Goal: Task Accomplishment & Management: Use online tool/utility

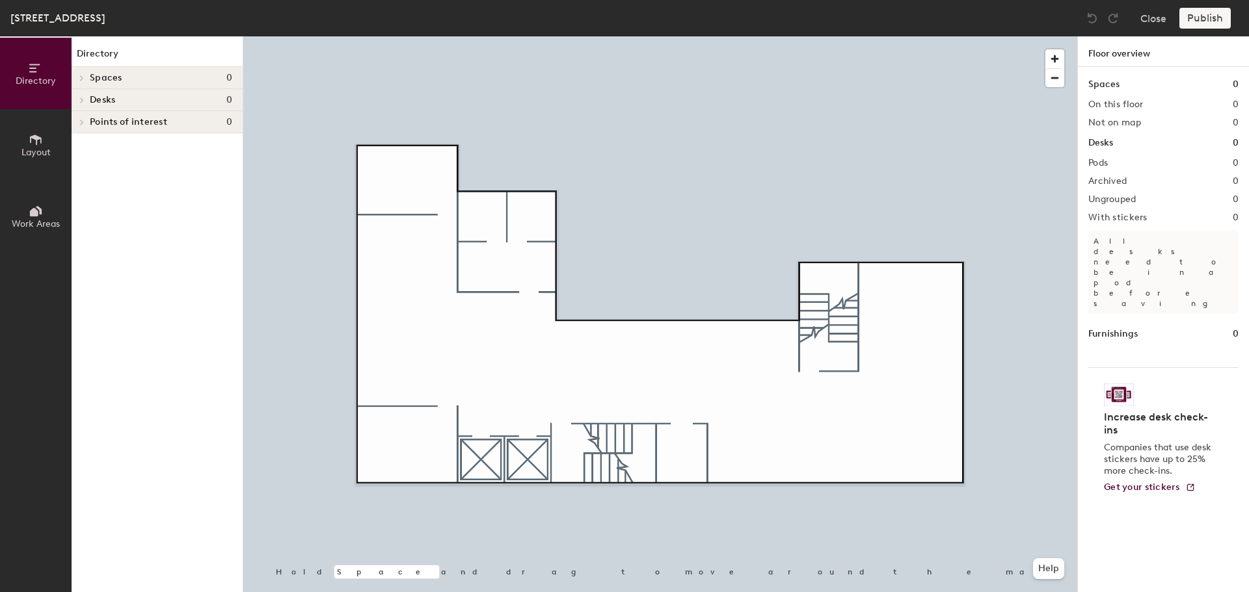
click at [81, 99] on icon at bounding box center [81, 100] width 5 height 7
click at [95, 100] on span "Desks" at bounding box center [102, 100] width 25 height 10
click at [116, 83] on div "Spaces 0" at bounding box center [157, 78] width 171 height 22
click at [28, 147] on span "Layout" at bounding box center [35, 152] width 29 height 11
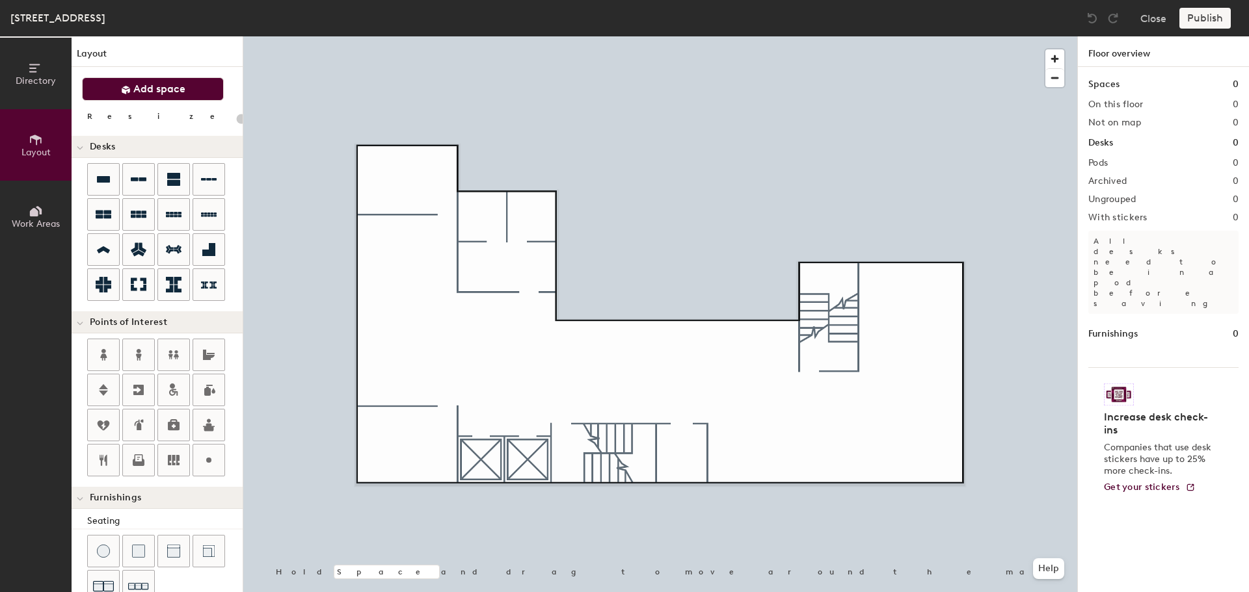
click at [170, 92] on span "Add space" at bounding box center [159, 89] width 52 height 13
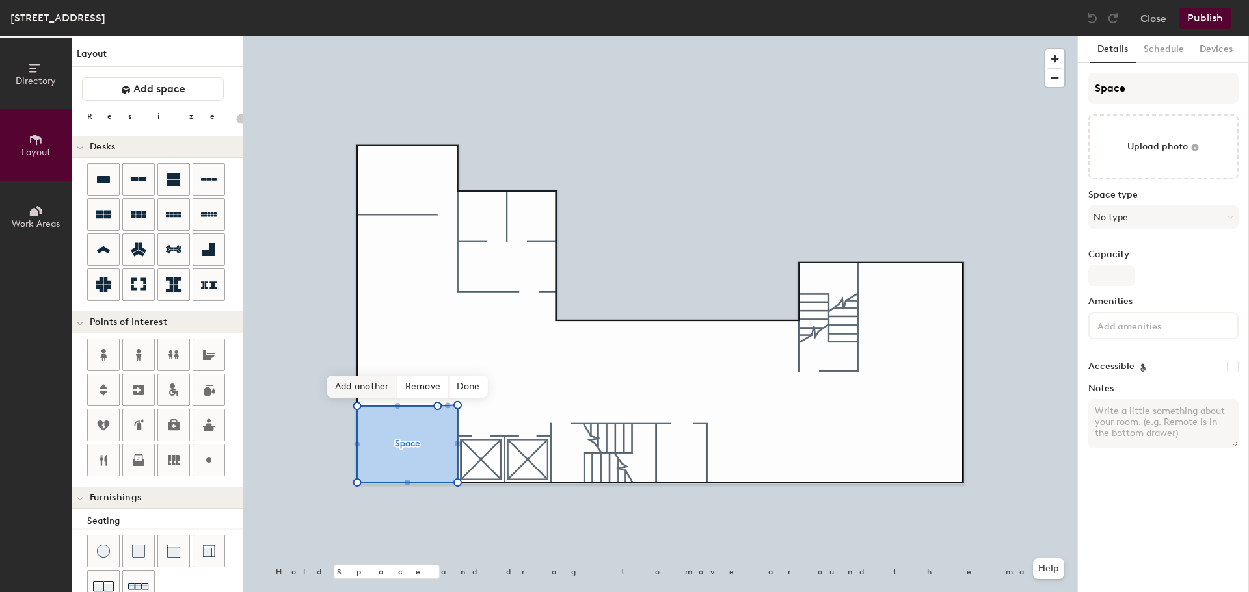
click at [369, 387] on span "Add another" at bounding box center [362, 387] width 70 height 22
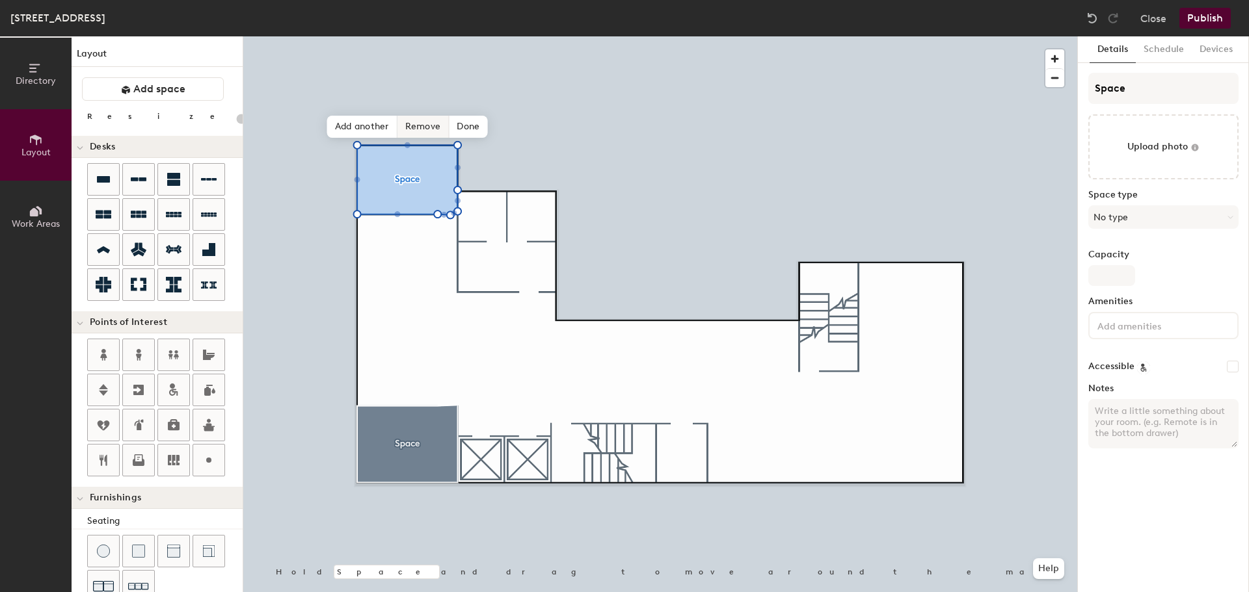
click at [430, 125] on span "Remove" at bounding box center [423, 127] width 52 height 22
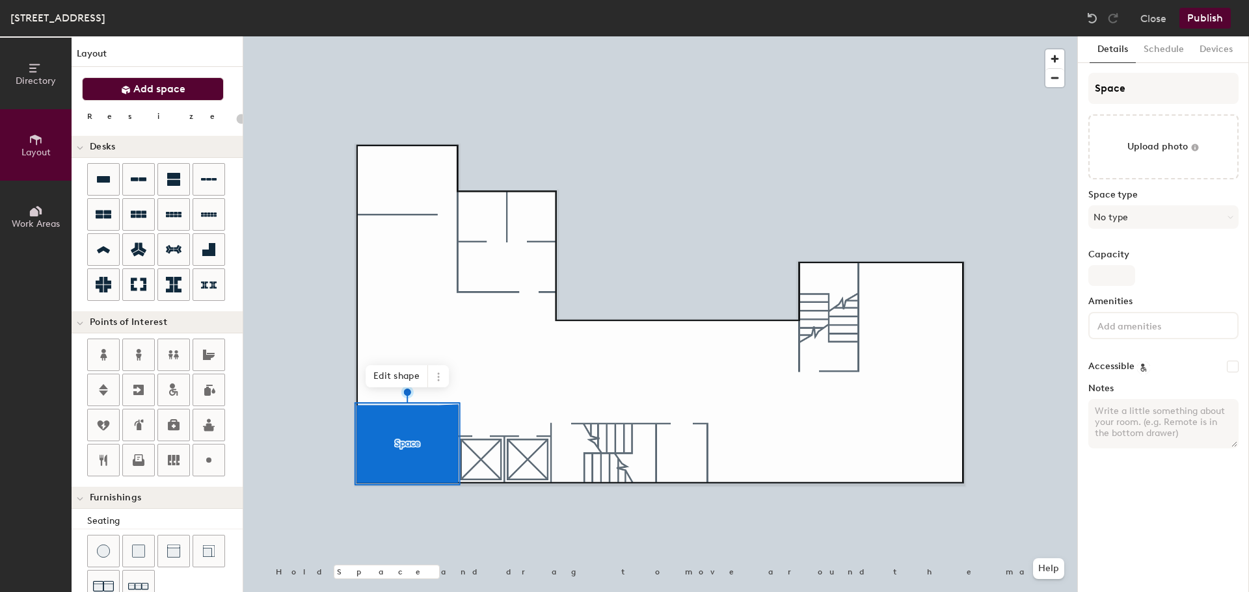
click at [144, 90] on span "Add space" at bounding box center [159, 89] width 52 height 13
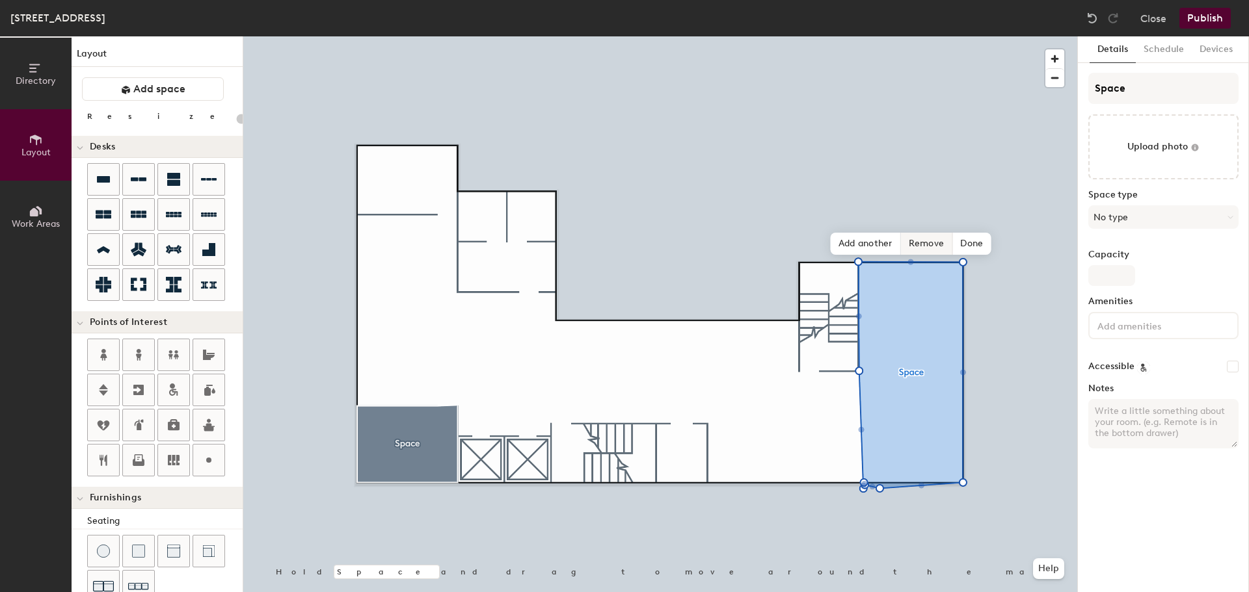
click at [933, 237] on span "Remove" at bounding box center [927, 244] width 52 height 22
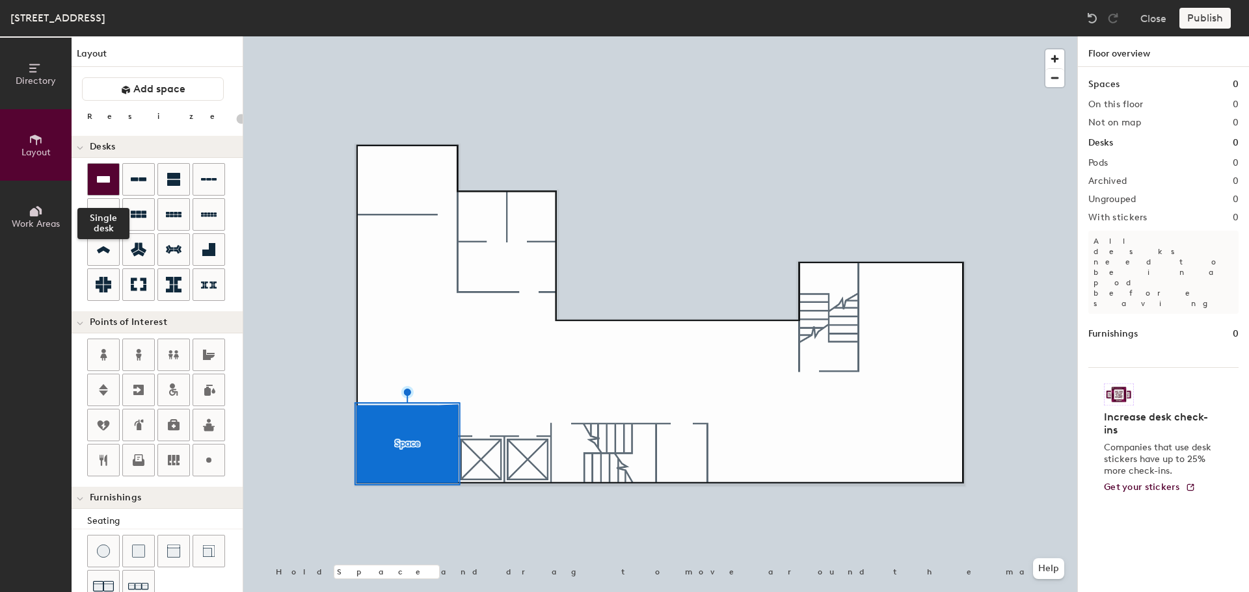
click at [114, 180] on div at bounding box center [103, 179] width 31 height 31
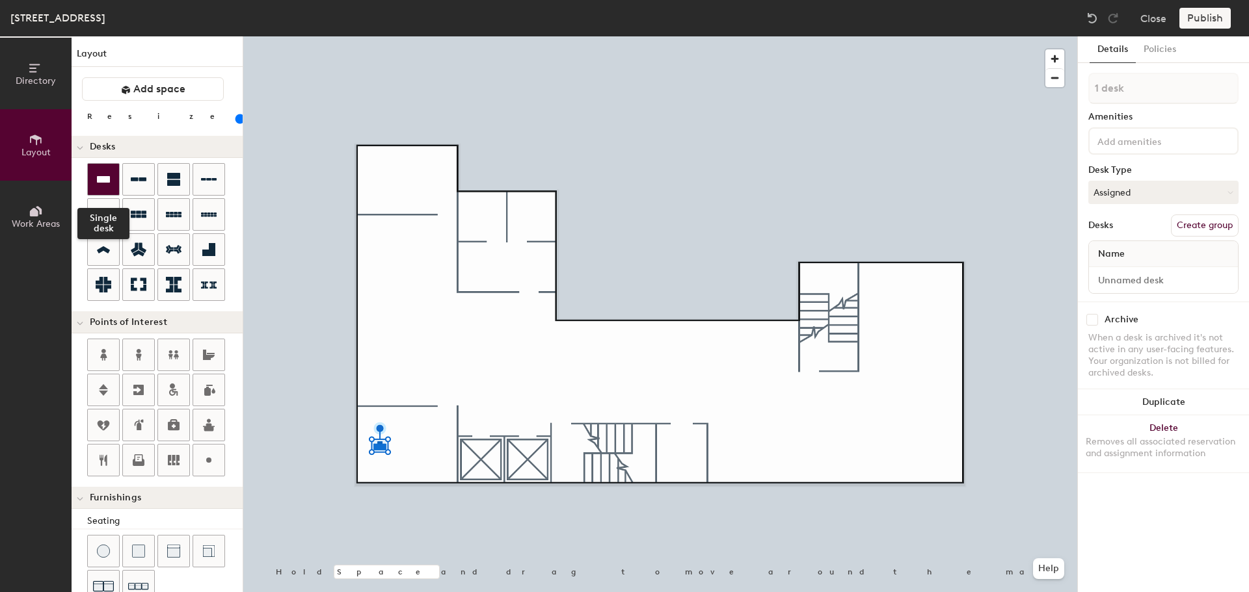
click at [101, 172] on icon at bounding box center [104, 180] width 16 height 16
click at [108, 184] on icon at bounding box center [104, 180] width 16 height 16
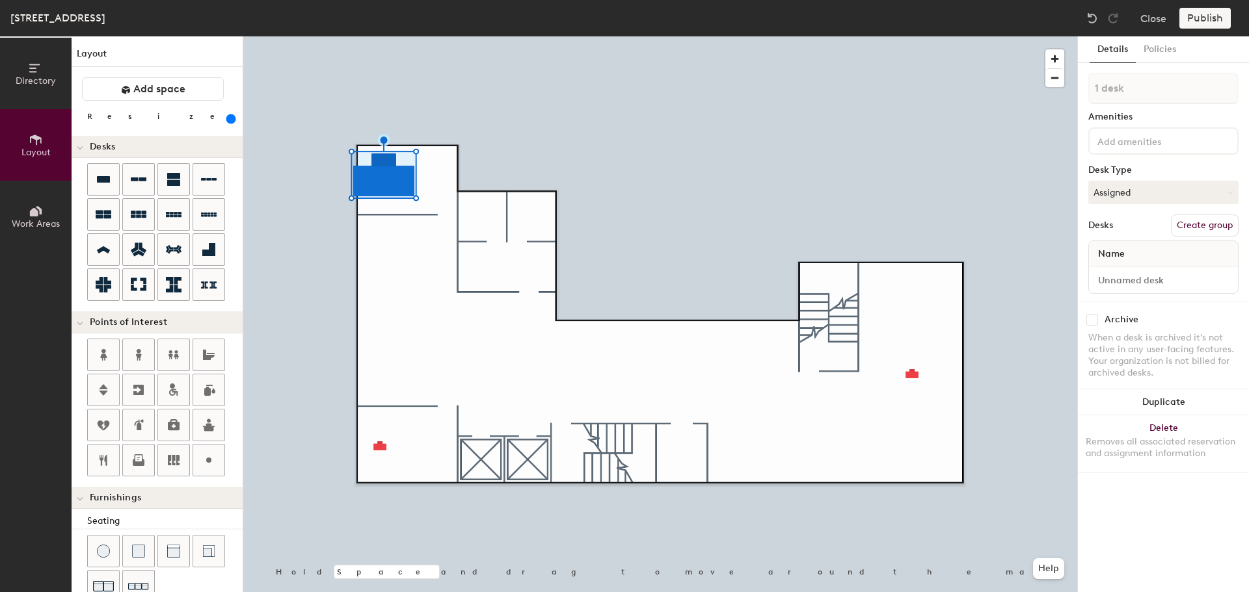
drag, startPoint x: 150, startPoint y: 117, endPoint x: 228, endPoint y: 124, distance: 78.3
click at [236, 124] on input "range" at bounding box center [236, 119] width 0 height 10
drag, startPoint x: 135, startPoint y: 123, endPoint x: 249, endPoint y: 131, distance: 114.7
click at [236, 124] on input "range" at bounding box center [236, 119] width 0 height 10
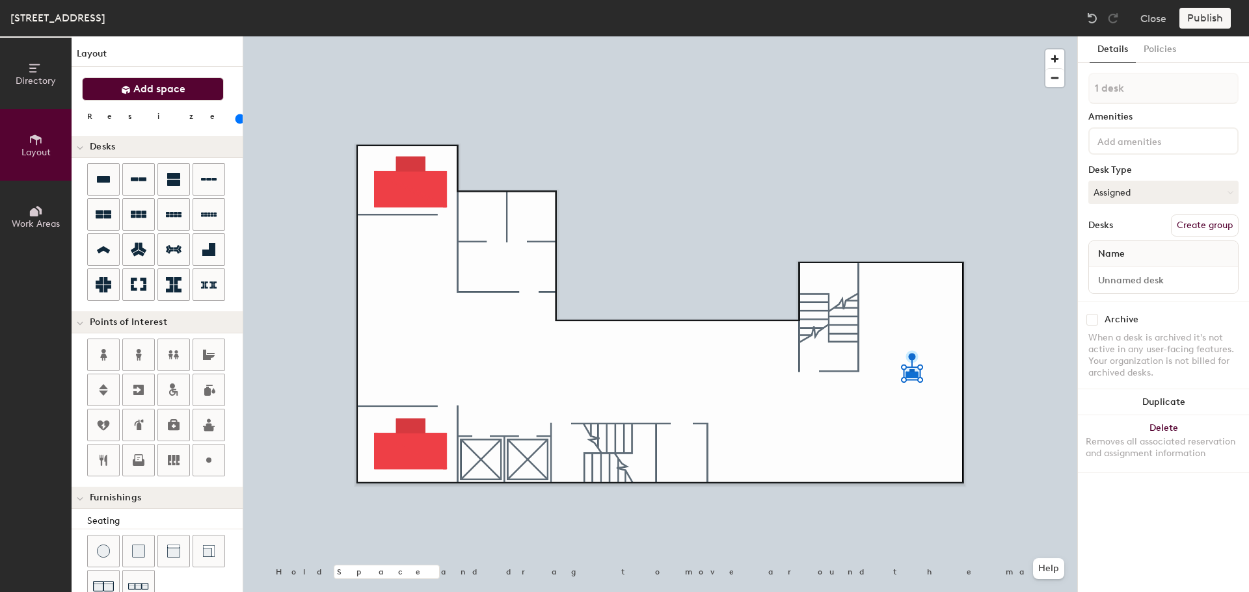
click at [152, 96] on button "Add space" at bounding box center [153, 88] width 142 height 23
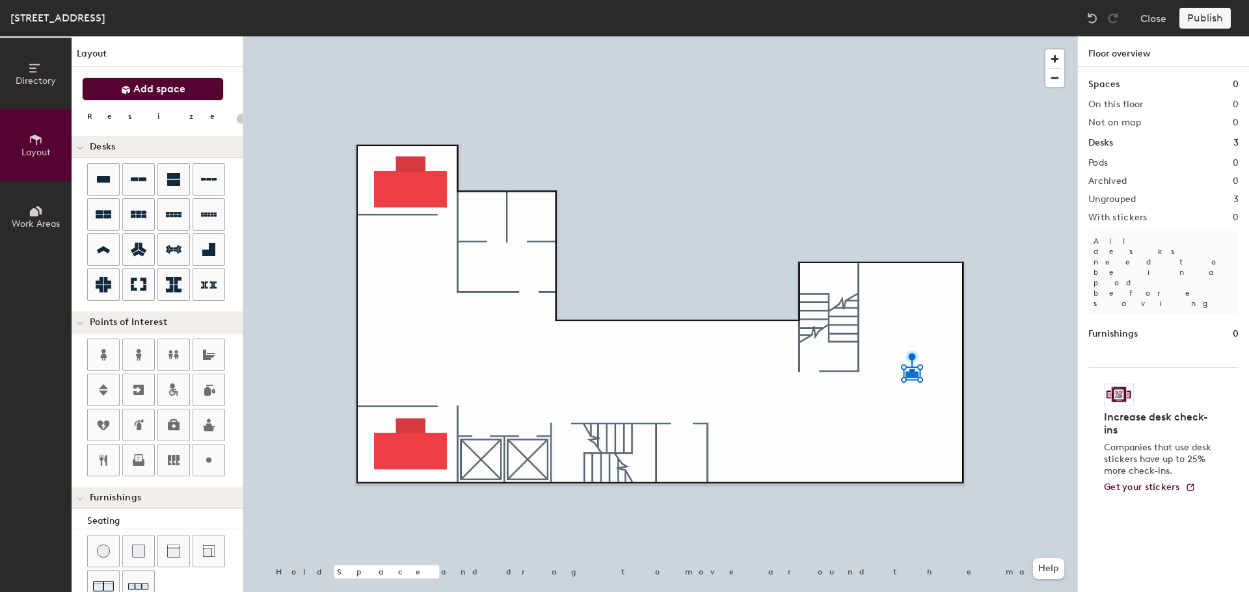
type input "20"
click at [113, 186] on div at bounding box center [103, 179] width 31 height 31
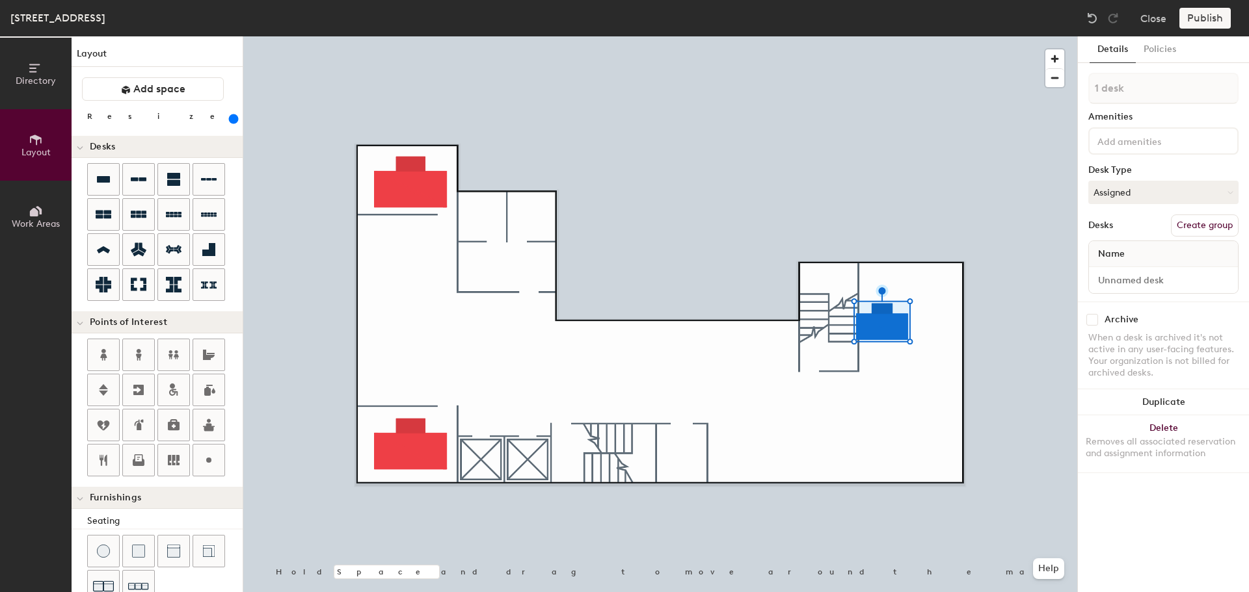
click at [222, 122] on div "Layout Add space Resize Desks Points of Interest Furnishings Seating Tables Boo…" at bounding box center [157, 314] width 171 height 556
click at [236, 120] on input "range" at bounding box center [236, 119] width 0 height 10
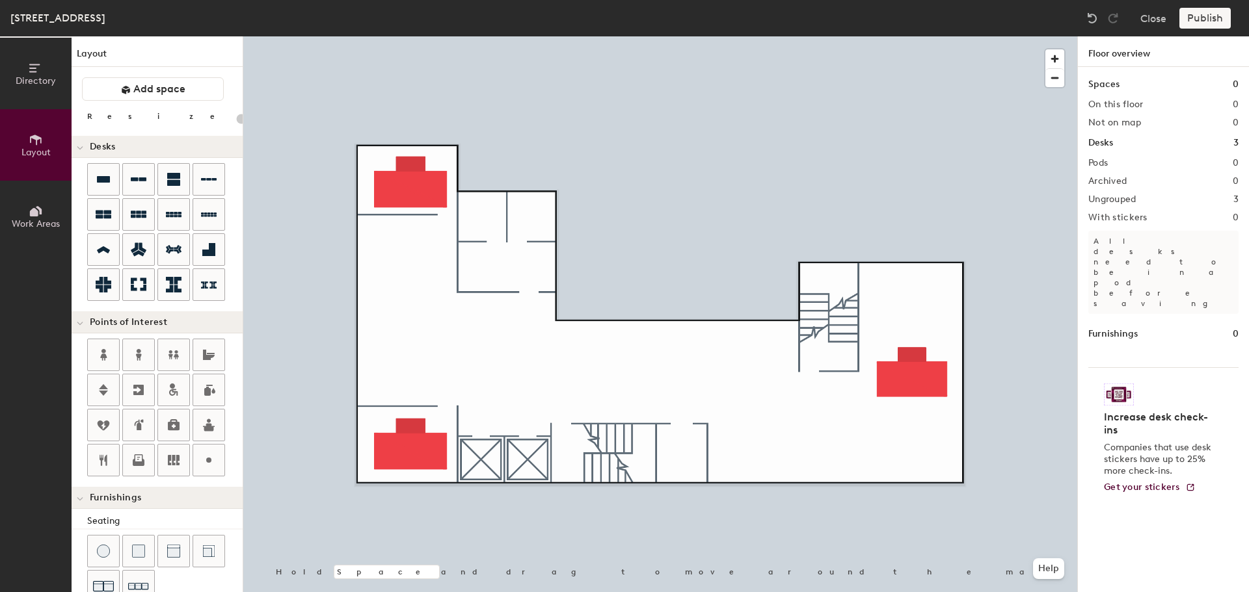
type input "20"
click at [1195, 24] on div "Publish" at bounding box center [1208, 18] width 59 height 21
click at [1152, 16] on button "Close" at bounding box center [1153, 18] width 26 height 21
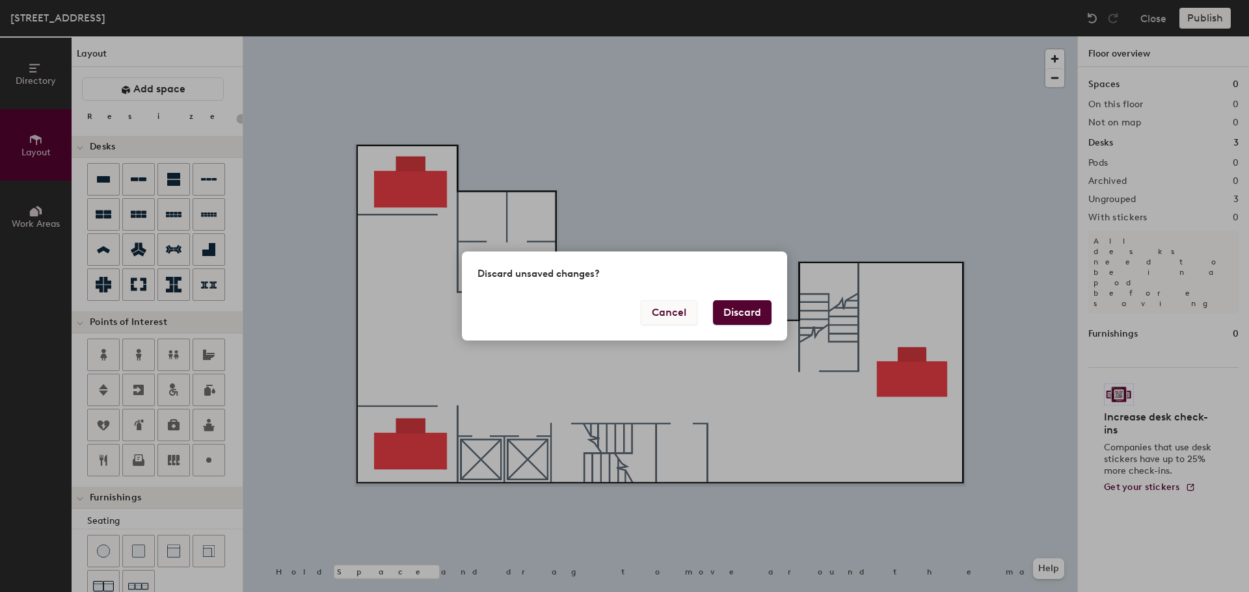
click at [670, 311] on button "Cancel" at bounding box center [669, 312] width 57 height 25
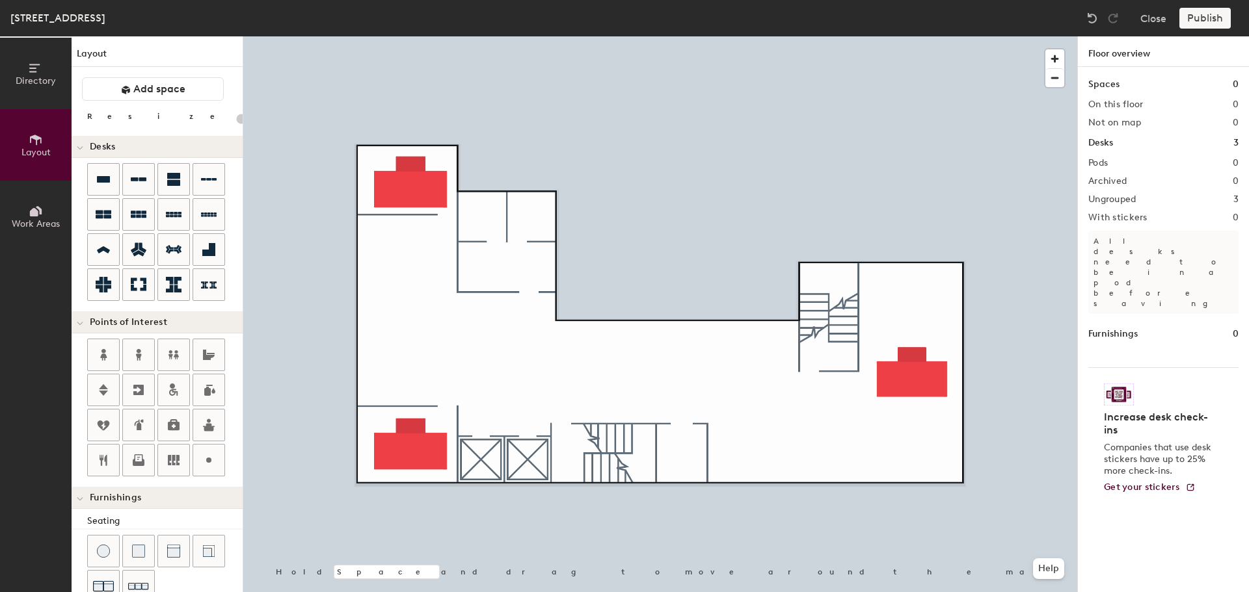
click at [1206, 13] on div "Publish" at bounding box center [1208, 18] width 59 height 21
click at [1204, 21] on div "Publish" at bounding box center [1208, 18] width 59 height 21
